Goal: Information Seeking & Learning: Learn about a topic

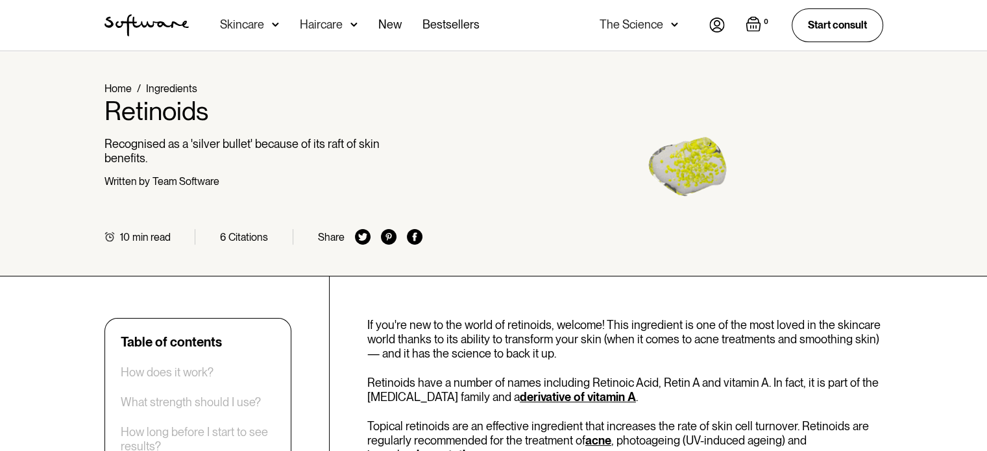
click at [237, 16] on div "Skincare" at bounding box center [249, 25] width 59 height 51
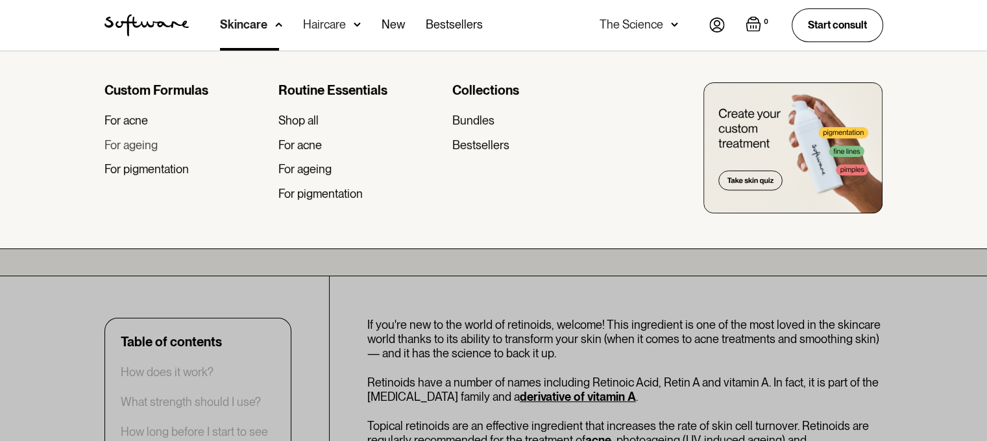
click at [152, 148] on div "For ageing" at bounding box center [131, 145] width 53 height 14
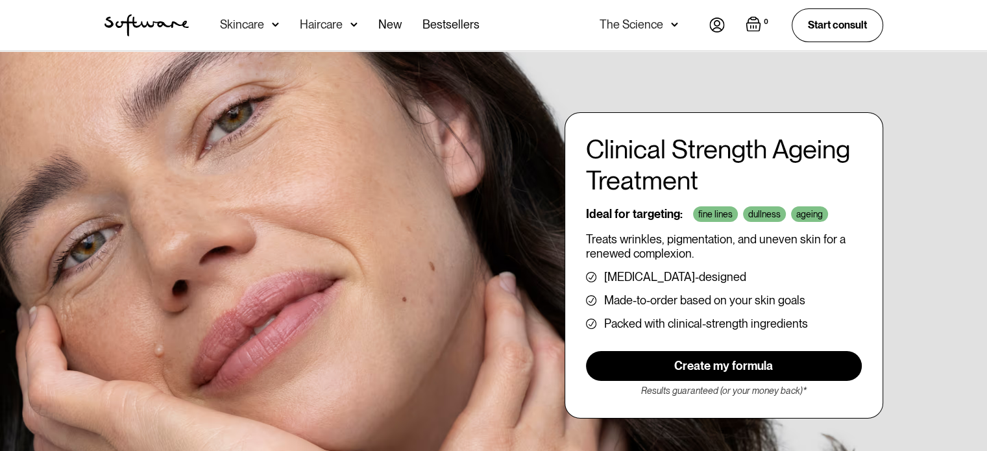
click at [277, 18] on div "Skincare" at bounding box center [249, 25] width 59 height 51
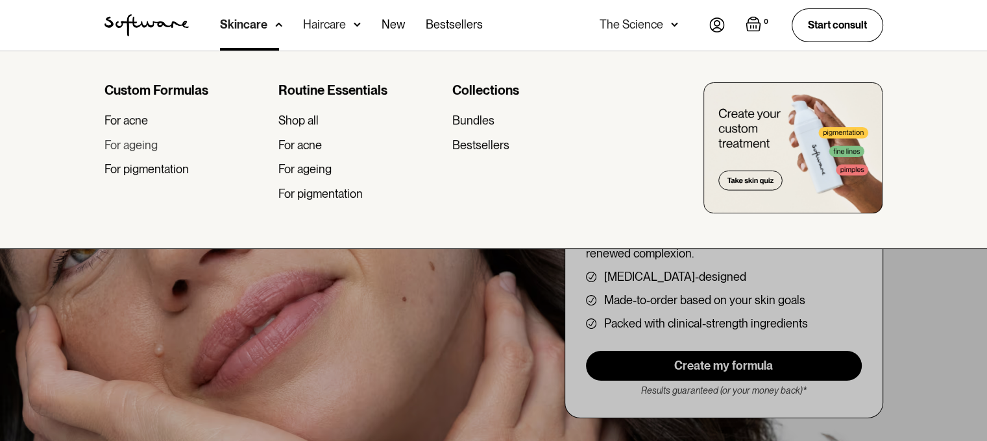
click at [135, 149] on div "For ageing" at bounding box center [131, 145] width 53 height 14
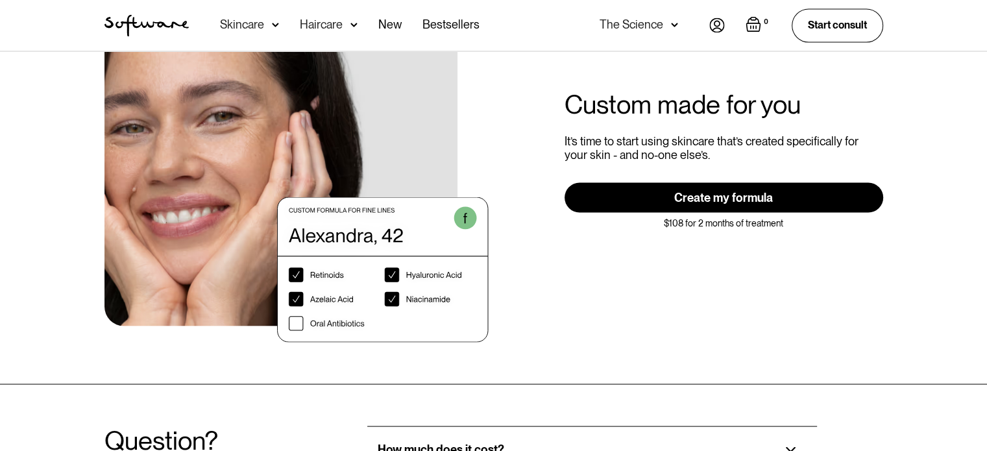
scroll to position [2727, 0]
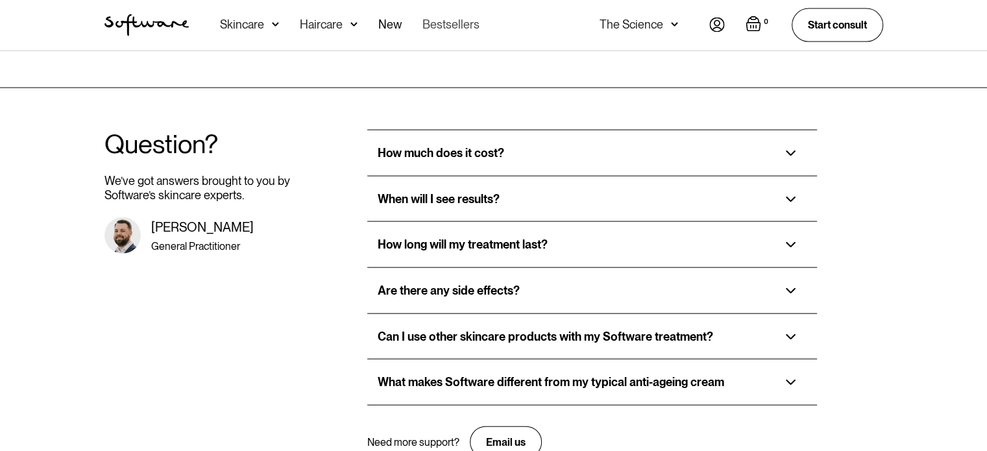
click at [440, 19] on link "Bestsellers" at bounding box center [451, 25] width 57 height 51
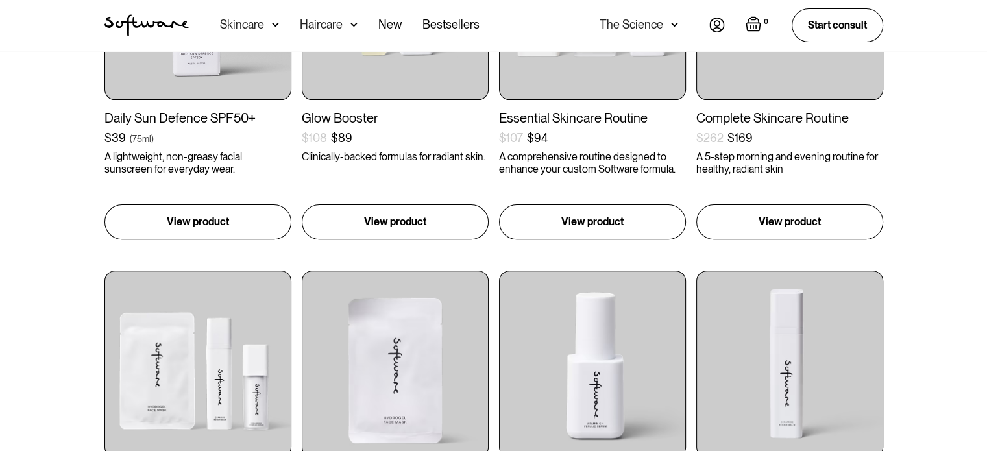
scroll to position [195, 0]
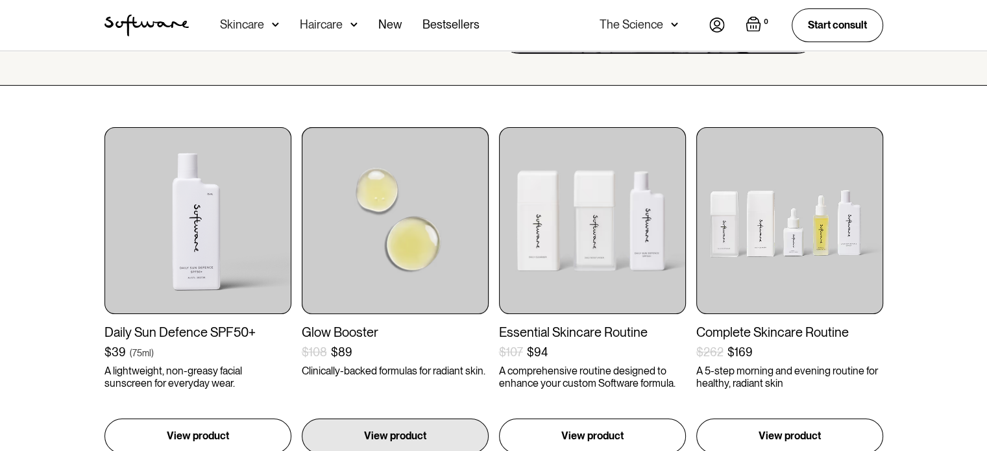
click at [405, 201] on img at bounding box center [395, 220] width 187 height 187
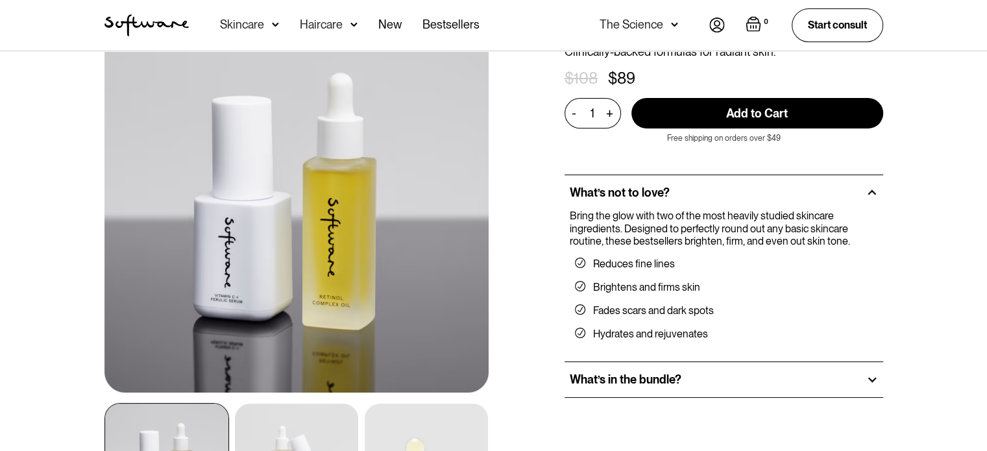
scroll to position [195, 0]
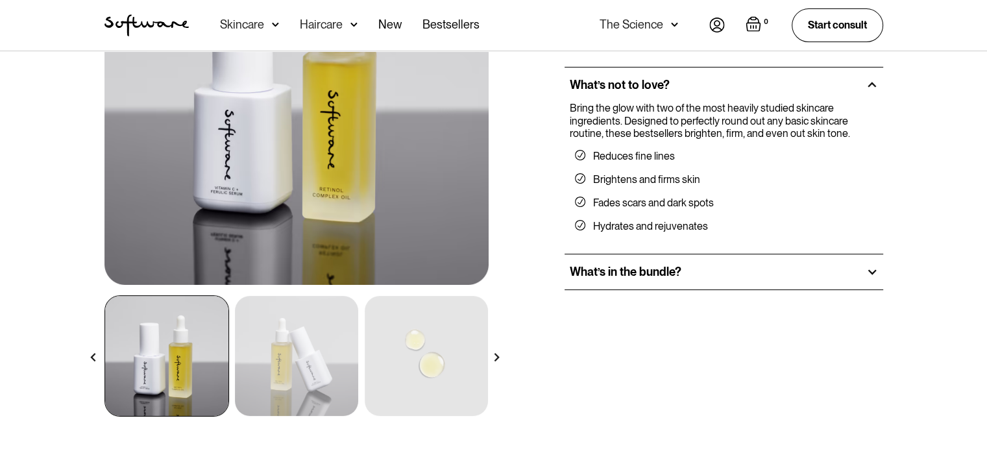
click at [853, 271] on div "What’s in the bundle?" at bounding box center [724, 271] width 319 height 35
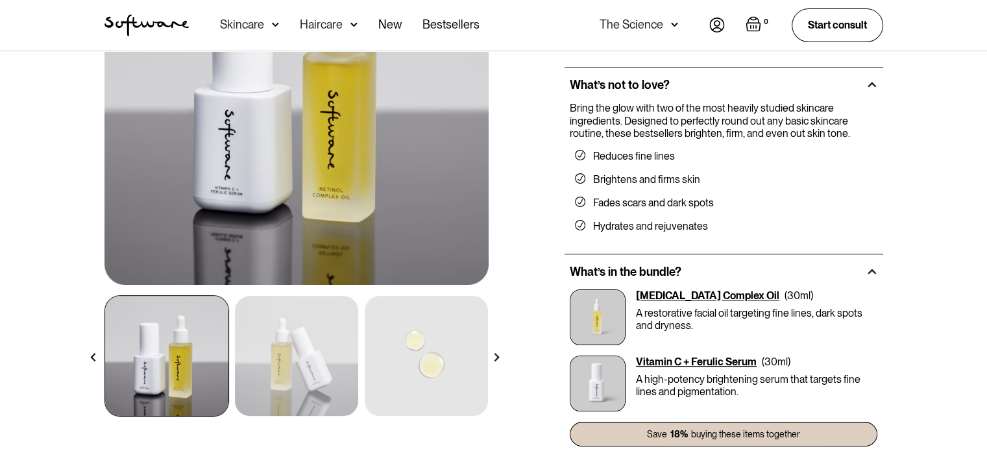
scroll to position [714, 0]
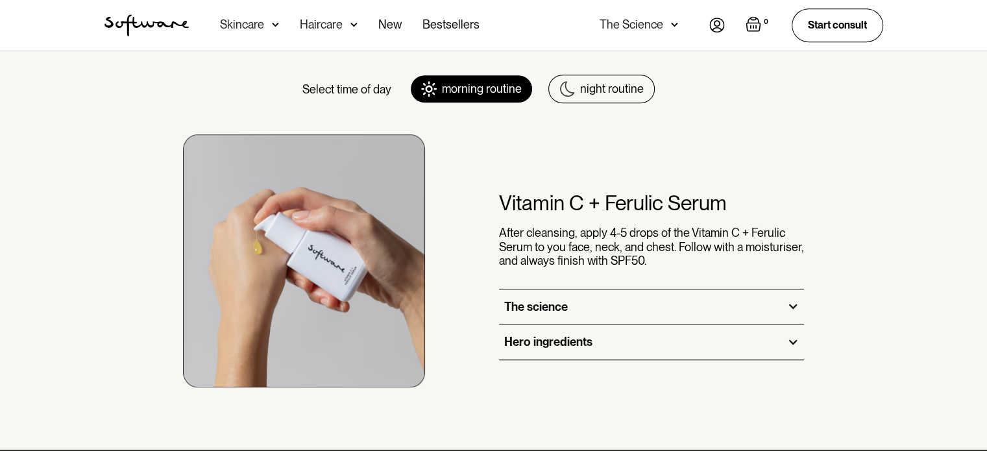
click at [629, 88] on div "night routine" at bounding box center [612, 89] width 64 height 14
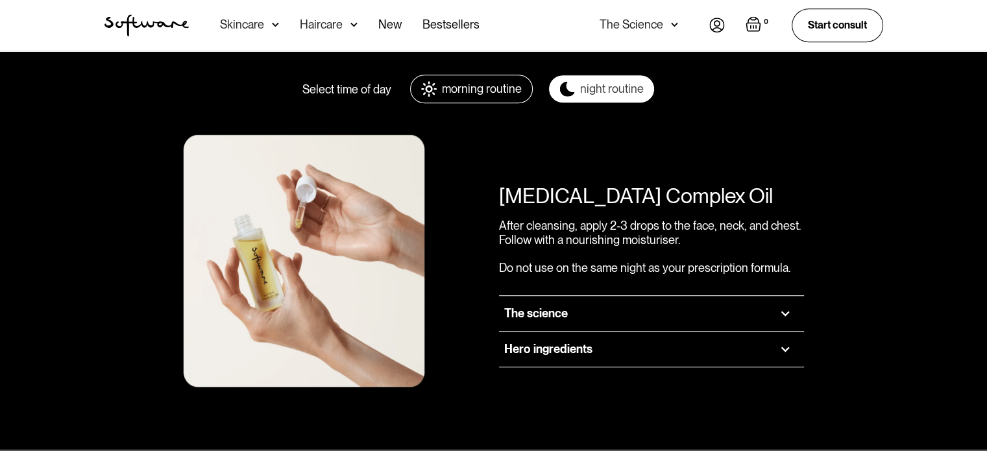
click at [675, 345] on div "Hero ingredients" at bounding box center [652, 349] width 306 height 35
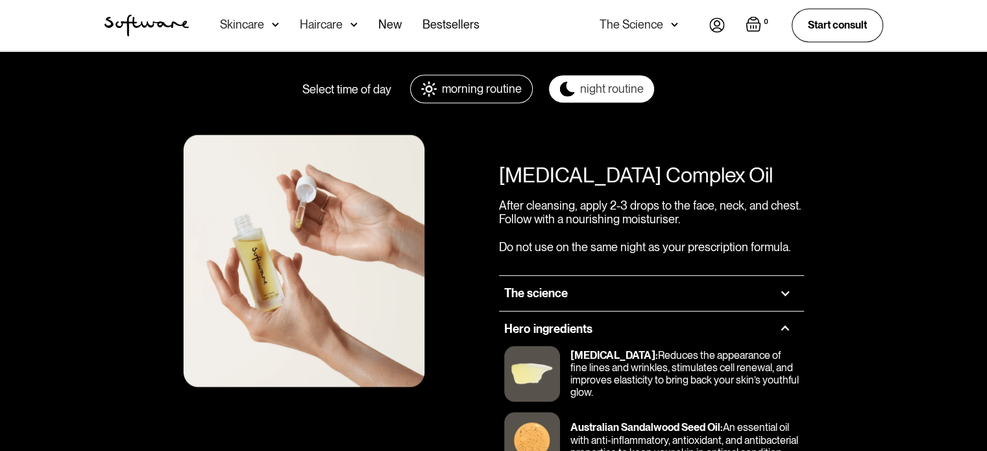
click at [756, 287] on div "The science" at bounding box center [652, 293] width 306 height 35
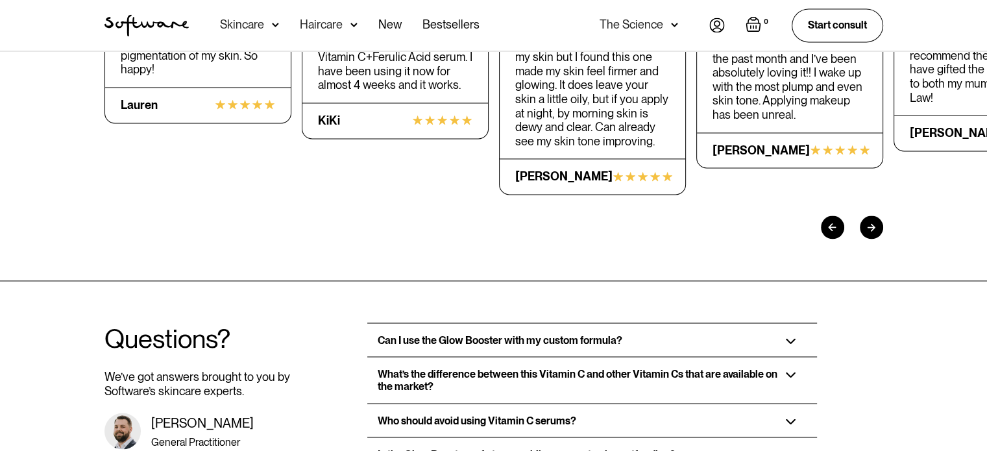
scroll to position [2272, 0]
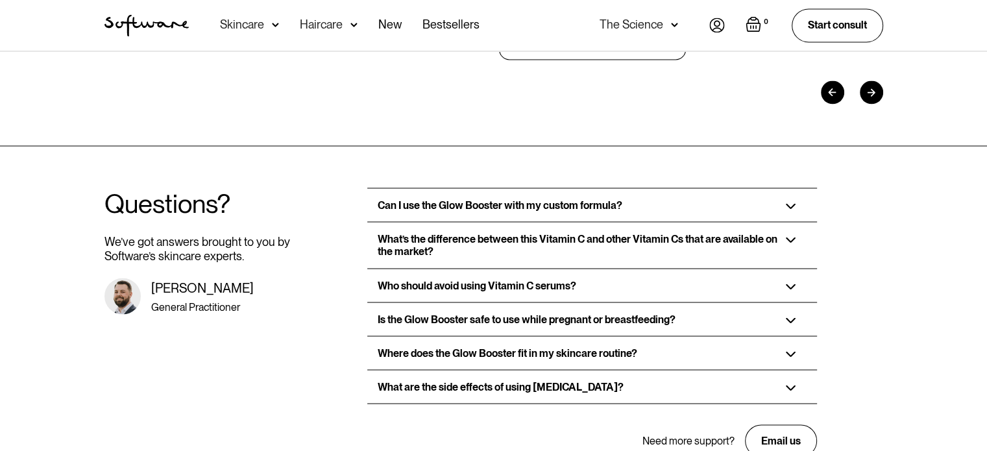
click at [635, 370] on div "What are the side effects of using [MEDICAL_DATA]?" at bounding box center [592, 386] width 450 height 33
